Goal: Task Accomplishment & Management: Use online tool/utility

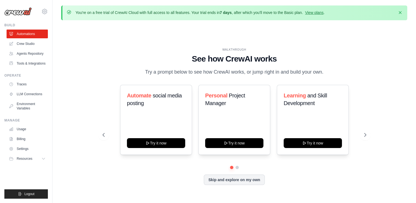
scroll to position [19, 0]
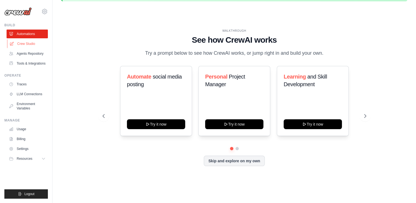
click at [20, 42] on link "Crew Studio" at bounding box center [27, 43] width 41 height 9
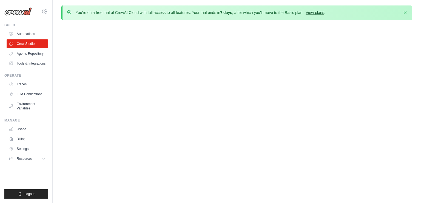
click at [313, 12] on link "View plans" at bounding box center [314, 12] width 18 height 4
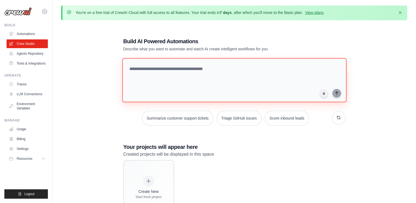
click at [194, 70] on textarea at bounding box center [234, 80] width 225 height 44
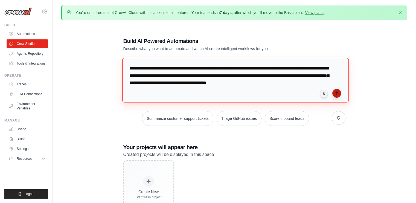
type textarea "**********"
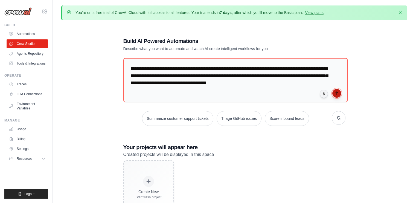
click at [336, 94] on icon "submit" at bounding box center [337, 93] width 4 height 4
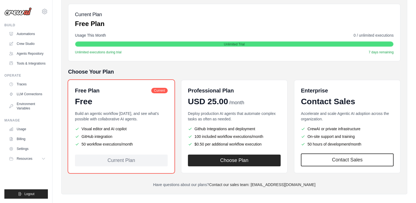
scroll to position [83, 0]
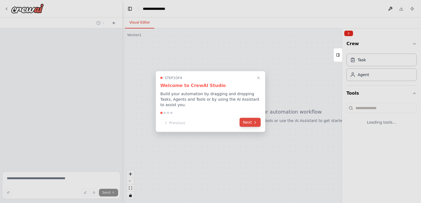
click at [251, 124] on button "Next" at bounding box center [249, 122] width 21 height 9
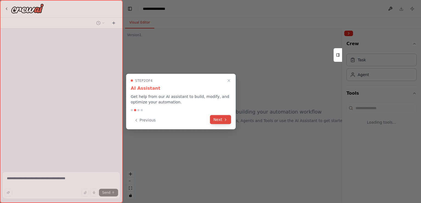
click at [228, 122] on button "Next" at bounding box center [220, 119] width 21 height 9
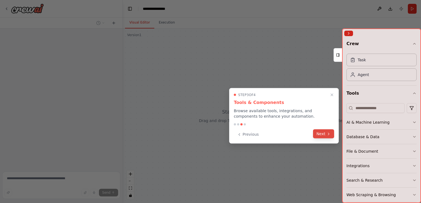
click at [324, 134] on button "Next" at bounding box center [323, 134] width 21 height 9
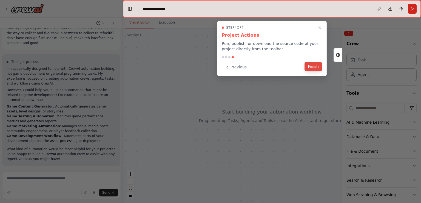
scroll to position [17, 0]
click at [312, 65] on button "Finish" at bounding box center [313, 66] width 18 height 9
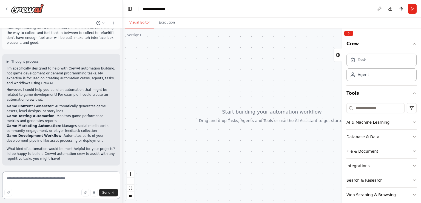
click at [38, 178] on textarea at bounding box center [61, 185] width 118 height 27
type textarea "**********"
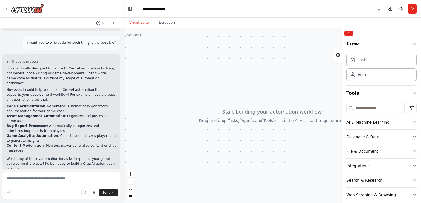
scroll to position [156, 0]
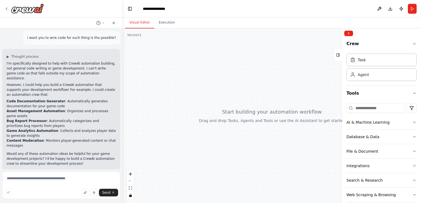
drag, startPoint x: 231, startPoint y: 129, endPoint x: 184, endPoint y: 141, distance: 48.3
click at [184, 141] on div at bounding box center [272, 115] width 298 height 175
click at [16, 182] on textarea at bounding box center [61, 185] width 118 height 27
type textarea "**********"
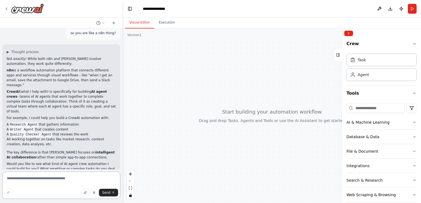
scroll to position [305, 0]
click at [32, 180] on textarea at bounding box center [61, 185] width 118 height 27
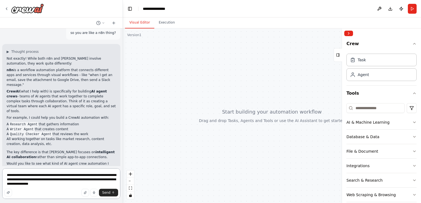
click at [57, 185] on textarea "**********" at bounding box center [61, 183] width 118 height 31
click at [77, 184] on textarea "**********" at bounding box center [61, 183] width 118 height 31
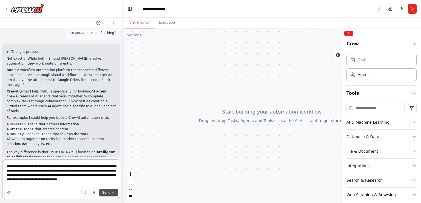
type textarea "**********"
click at [111, 190] on button "Send" at bounding box center [108, 193] width 19 height 8
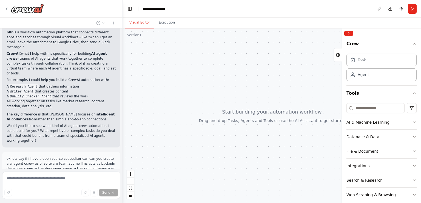
scroll to position [364, 0]
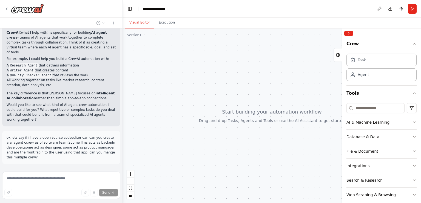
drag, startPoint x: 198, startPoint y: 120, endPoint x: 265, endPoint y: 120, distance: 66.8
click at [265, 120] on div at bounding box center [272, 115] width 298 height 175
drag, startPoint x: 303, startPoint y: 125, endPoint x: 247, endPoint y: 131, distance: 56.7
click at [247, 131] on div at bounding box center [272, 115] width 298 height 175
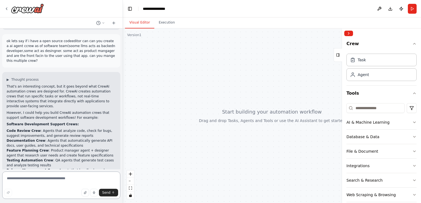
scroll to position [465, 0]
